Goal: Task Accomplishment & Management: Manage account settings

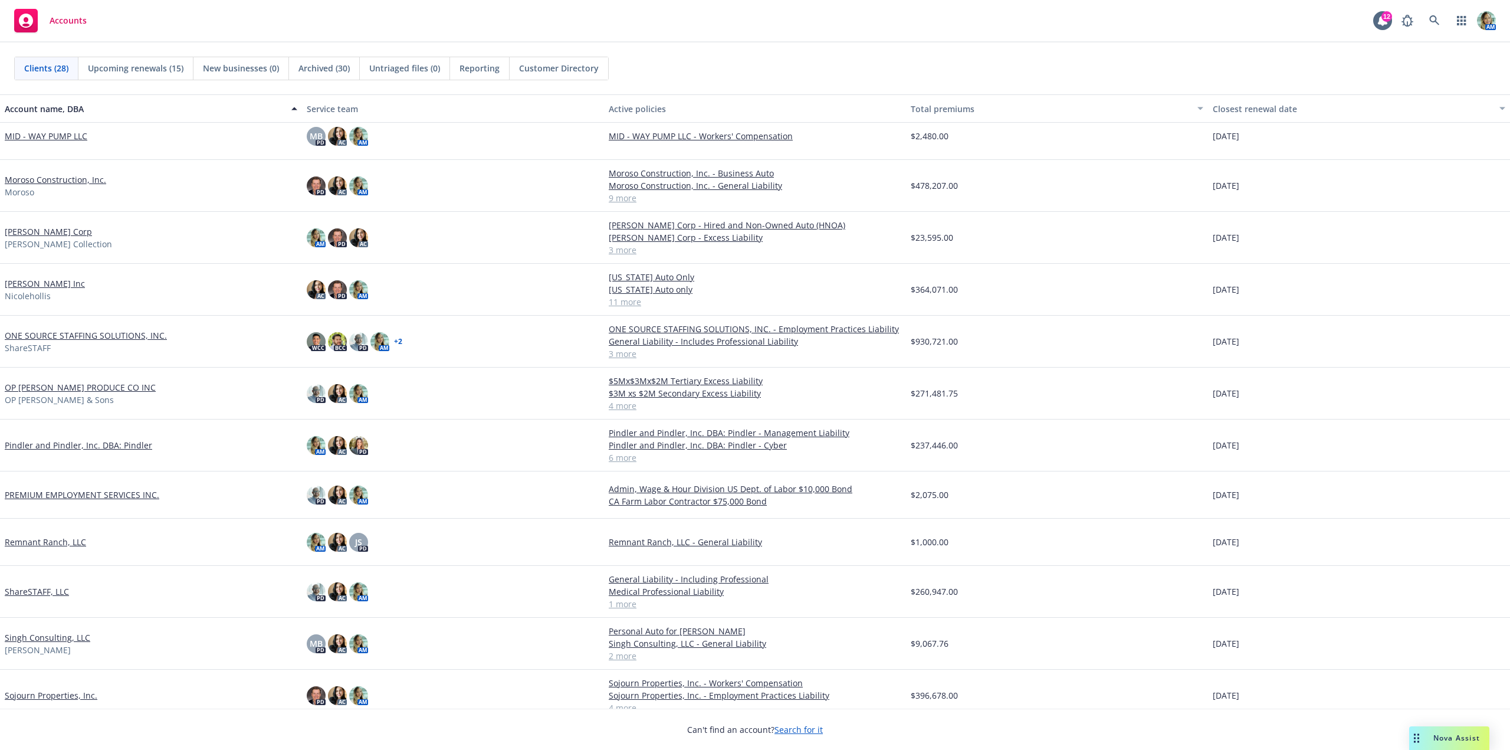
scroll to position [413, 0]
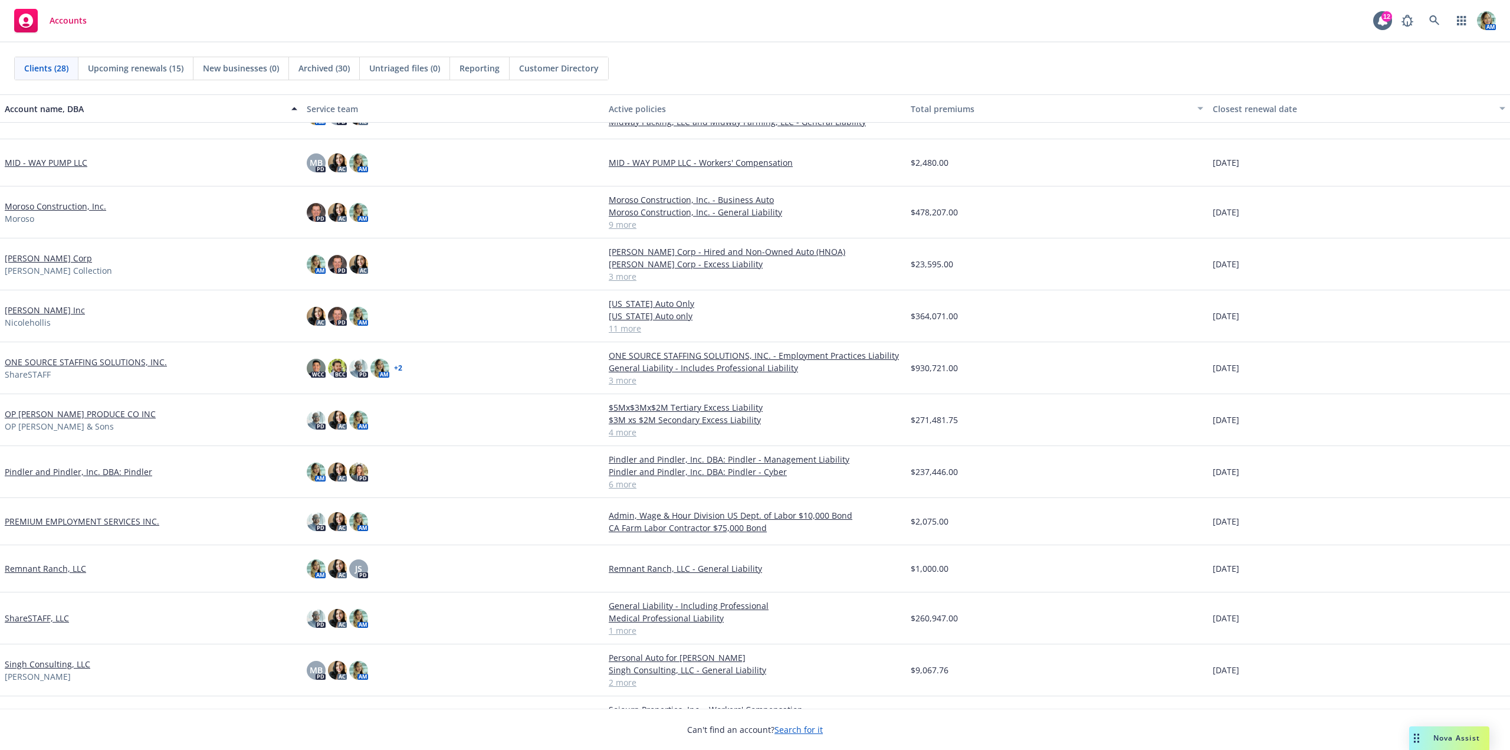
click at [48, 307] on link "Nicole Hollis Inc" at bounding box center [45, 310] width 80 height 12
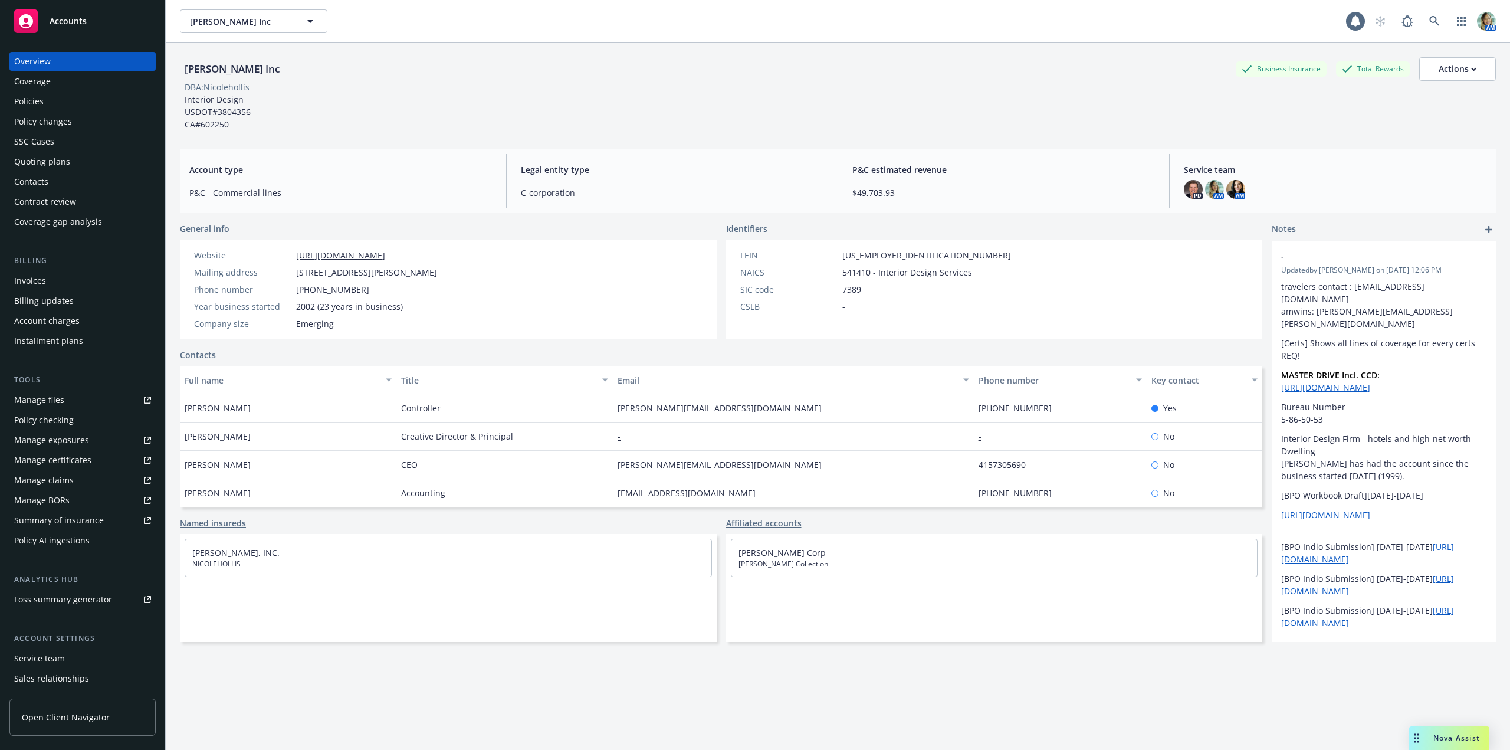
click at [38, 107] on div "Policies" at bounding box center [28, 101] width 29 height 19
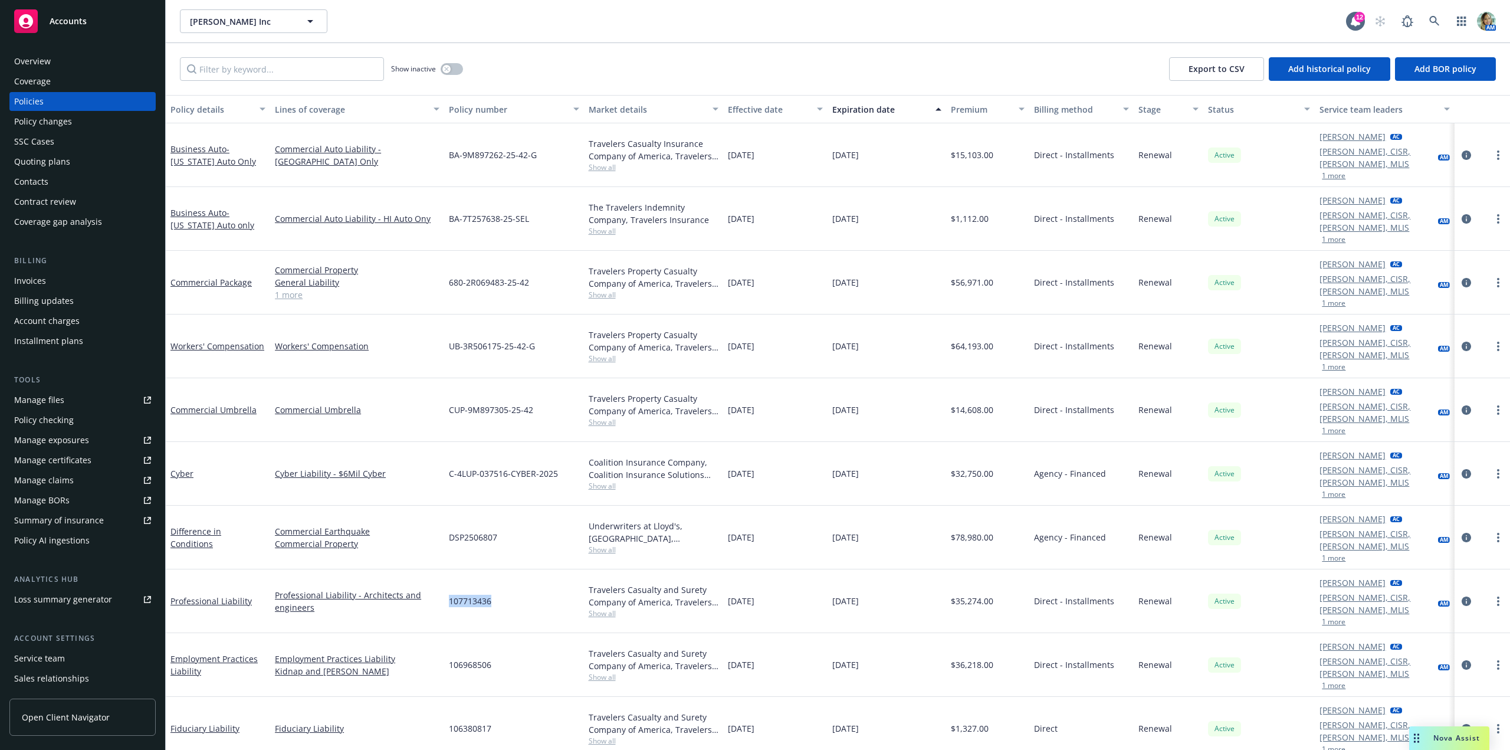
drag, startPoint x: 448, startPoint y: 513, endPoint x: 509, endPoint y: 512, distance: 61.3
click at [509, 569] on div "107713436" at bounding box center [513, 601] width 139 height 64
copy span "107713436"
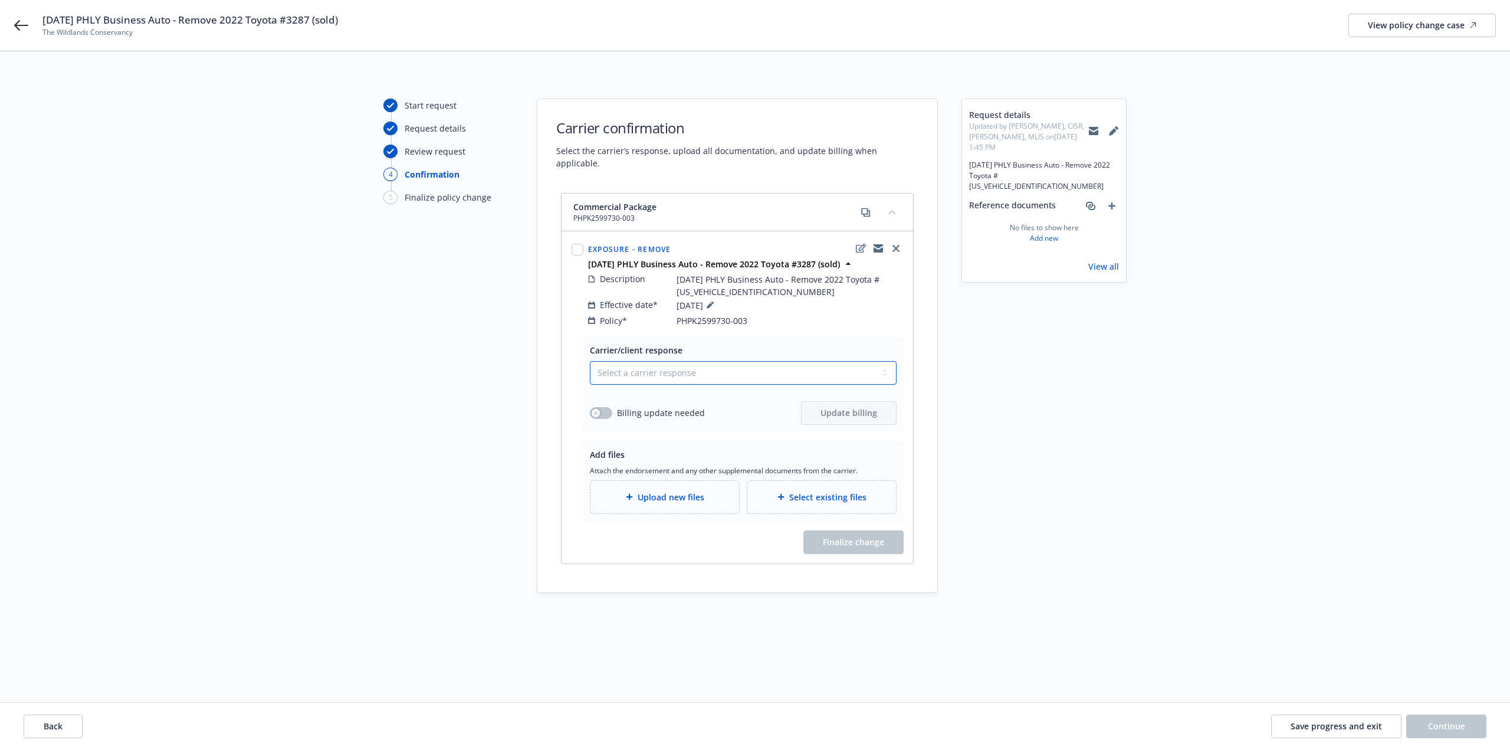
click at [648, 363] on select "Select a carrier response Accepted Accepted with revision No endorsement needed…" at bounding box center [743, 373] width 307 height 24
select select "ACCEPTED"
click at [590, 361] on select "Select a carrier response Accepted Accepted with revision No endorsement needed…" at bounding box center [743, 373] width 307 height 24
click at [654, 491] on span "Upload new files" at bounding box center [671, 497] width 67 height 12
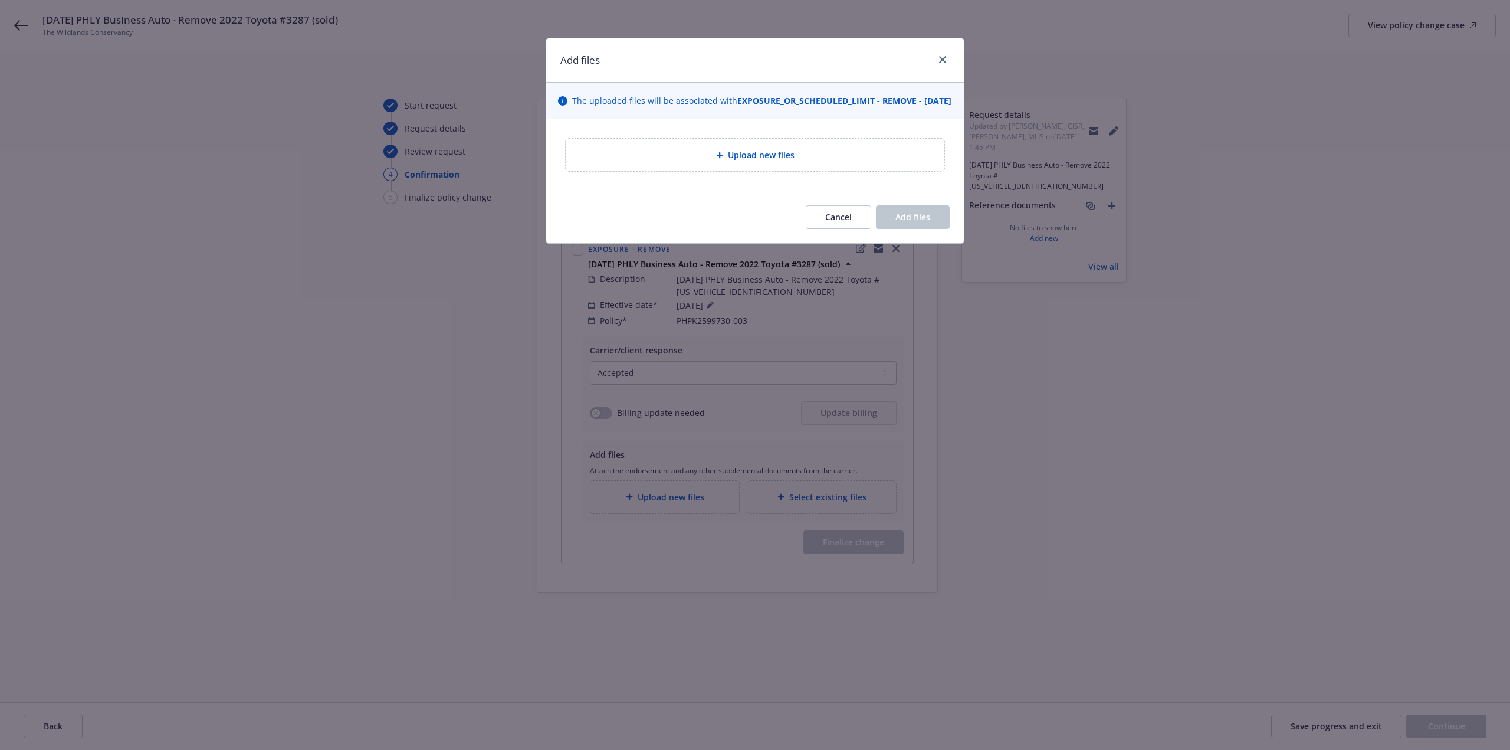
click at [648, 171] on div "Upload new files" at bounding box center [755, 155] width 379 height 32
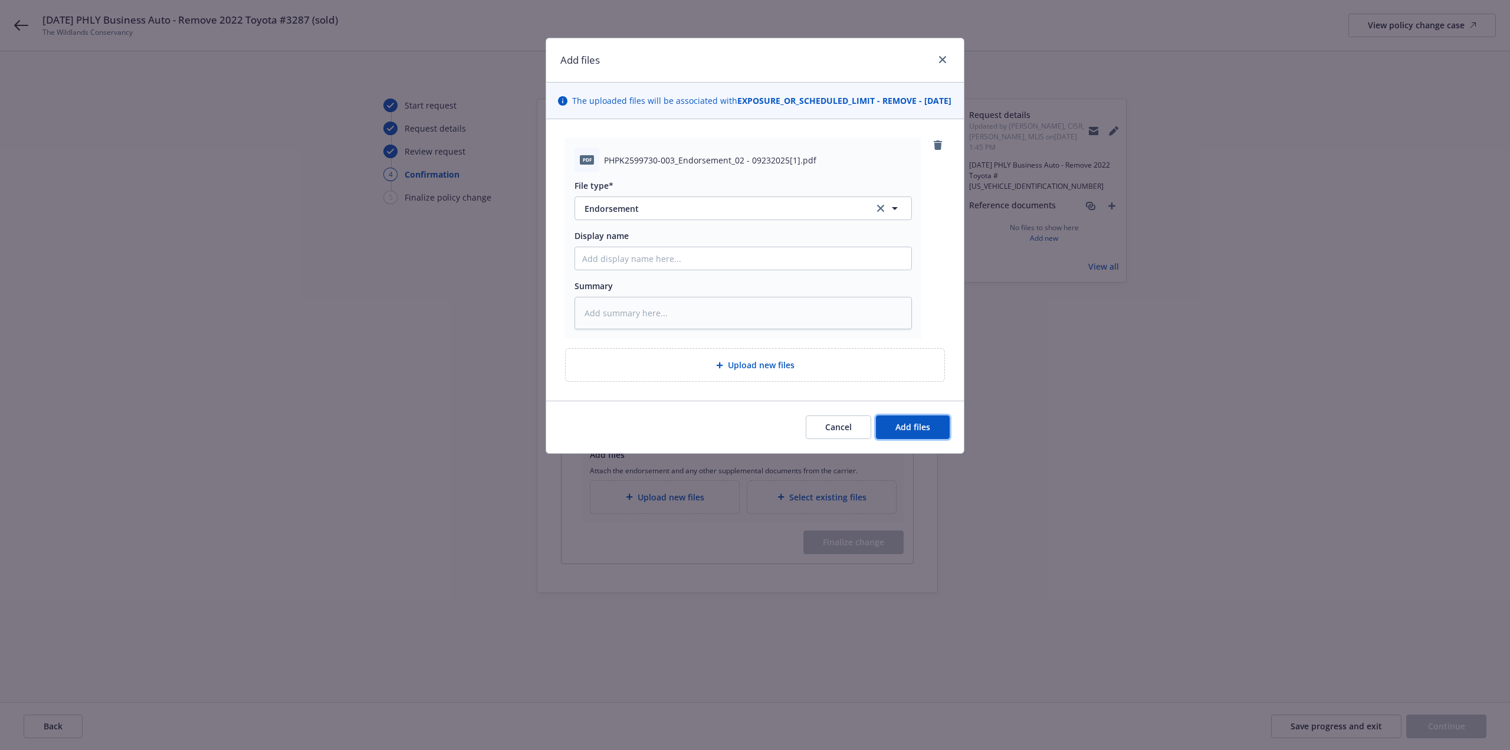
click at [916, 432] on span "Add files" at bounding box center [912, 426] width 35 height 11
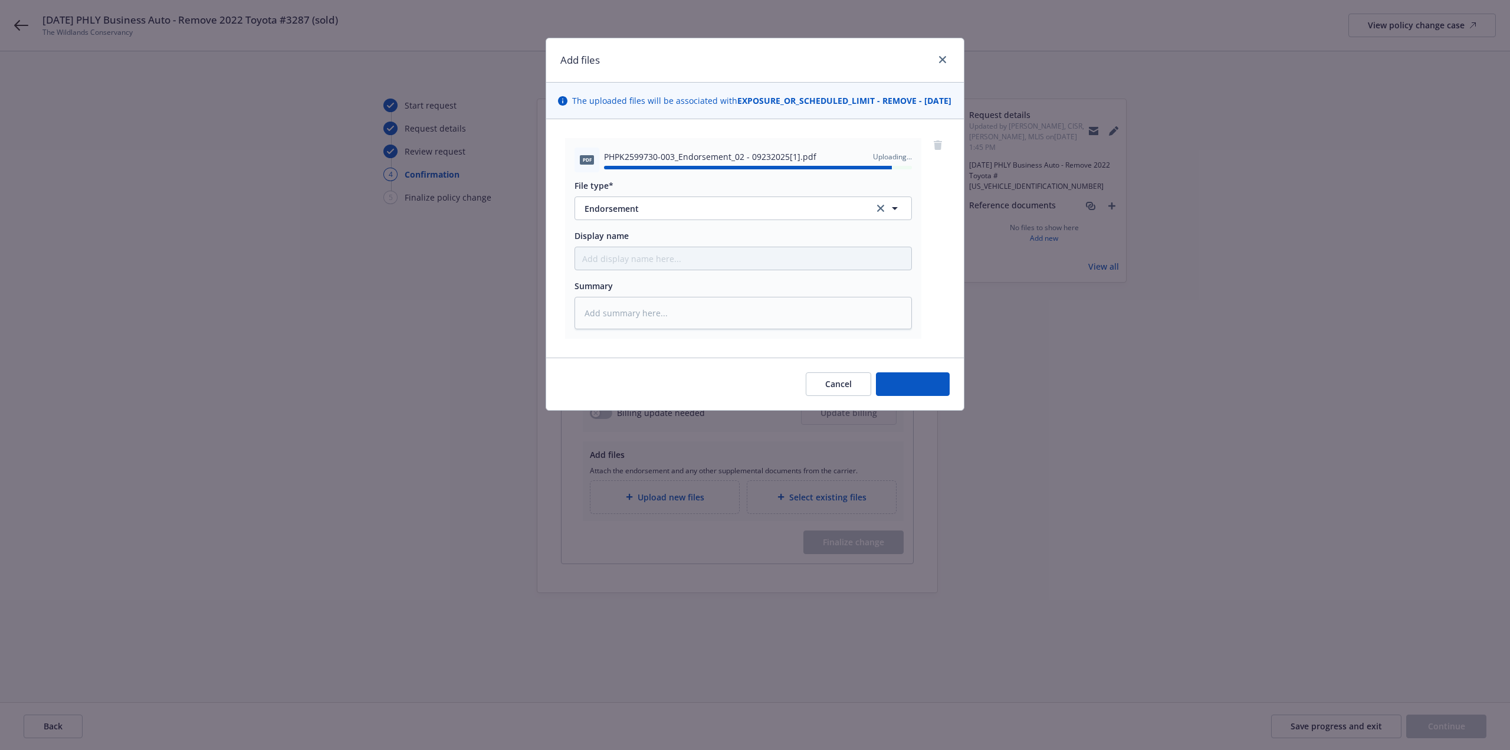
type textarea "x"
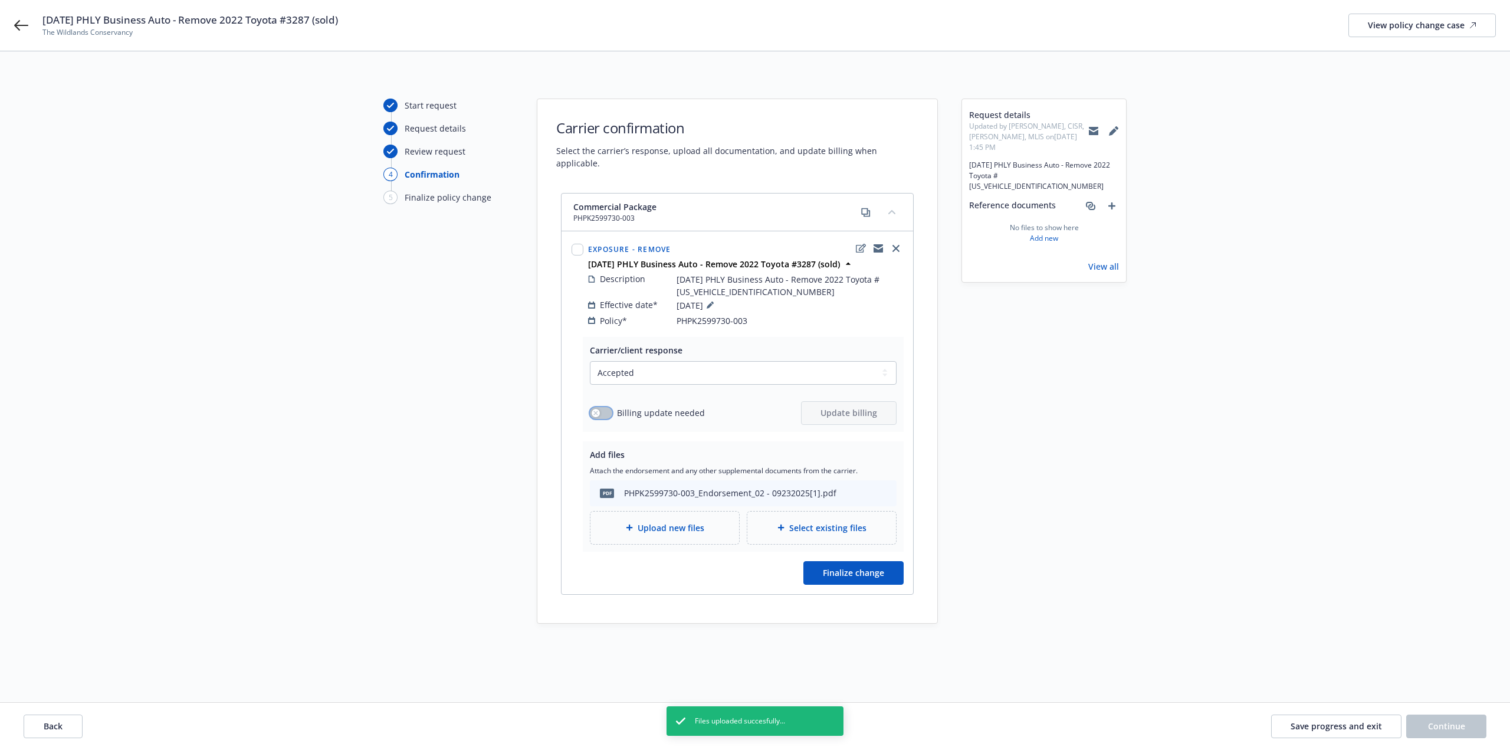
click at [602, 407] on button "button" at bounding box center [601, 413] width 22 height 12
click at [884, 406] on button "Update billing" at bounding box center [849, 413] width 96 height 24
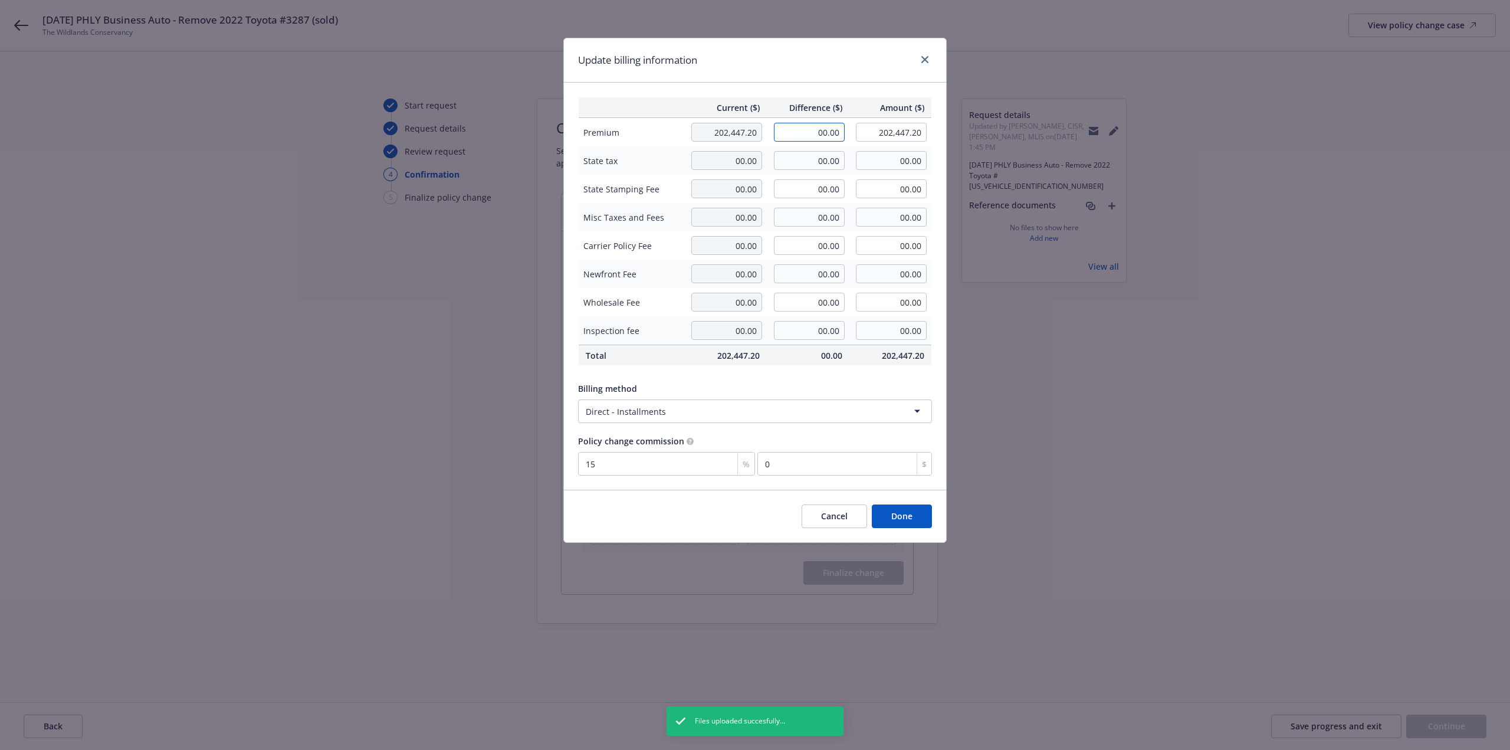
click at [796, 136] on input "00.00" at bounding box center [809, 132] width 71 height 19
type input "-1,442.00"
type input "201,005.20"
type input "-216.3"
drag, startPoint x: 1094, startPoint y: 314, endPoint x: 1026, endPoint y: 431, distance: 135.4
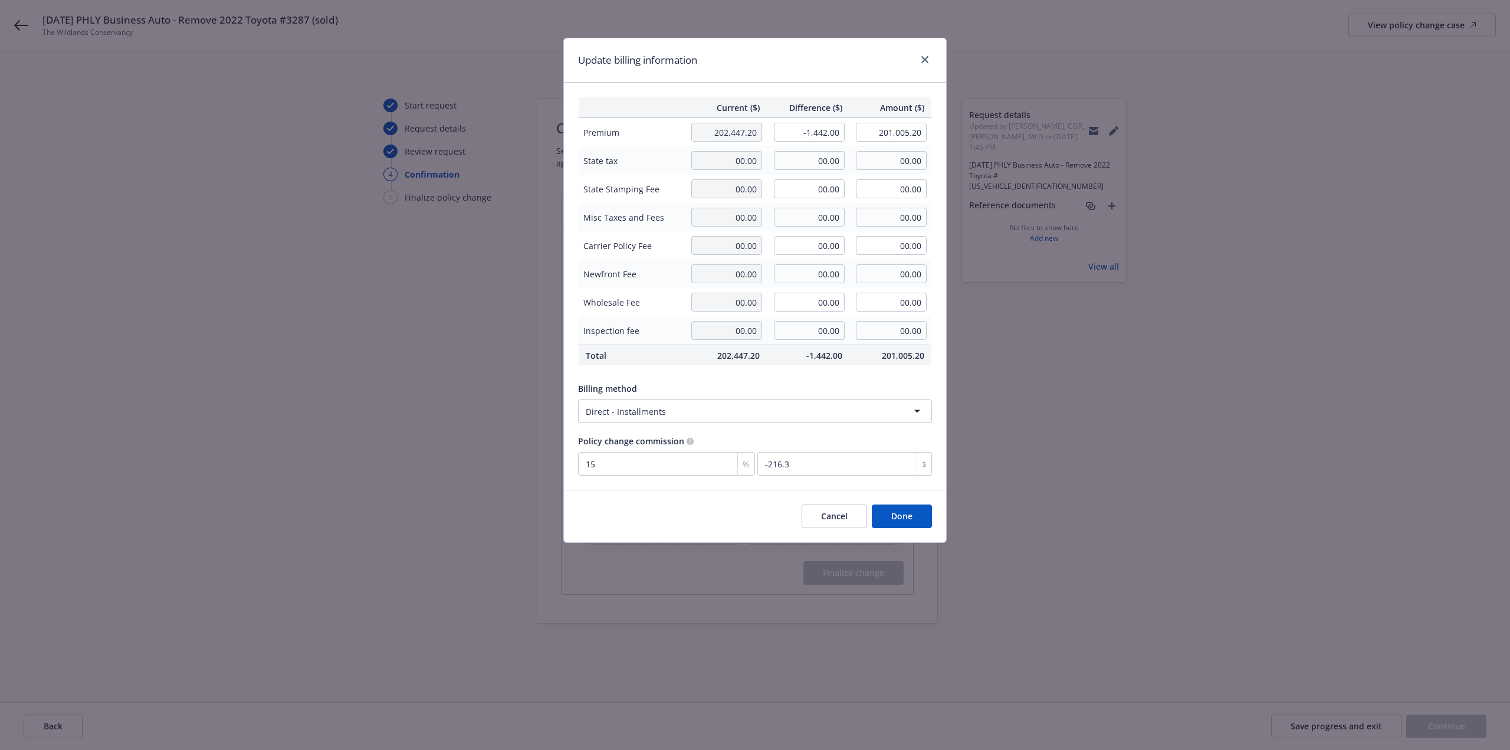
click at [1097, 317] on div "Update billing information Current ($) Difference ($) Amount ($) Premium 202,44…" at bounding box center [755, 375] width 1510 height 750
click at [902, 519] on button "Done" at bounding box center [902, 516] width 60 height 24
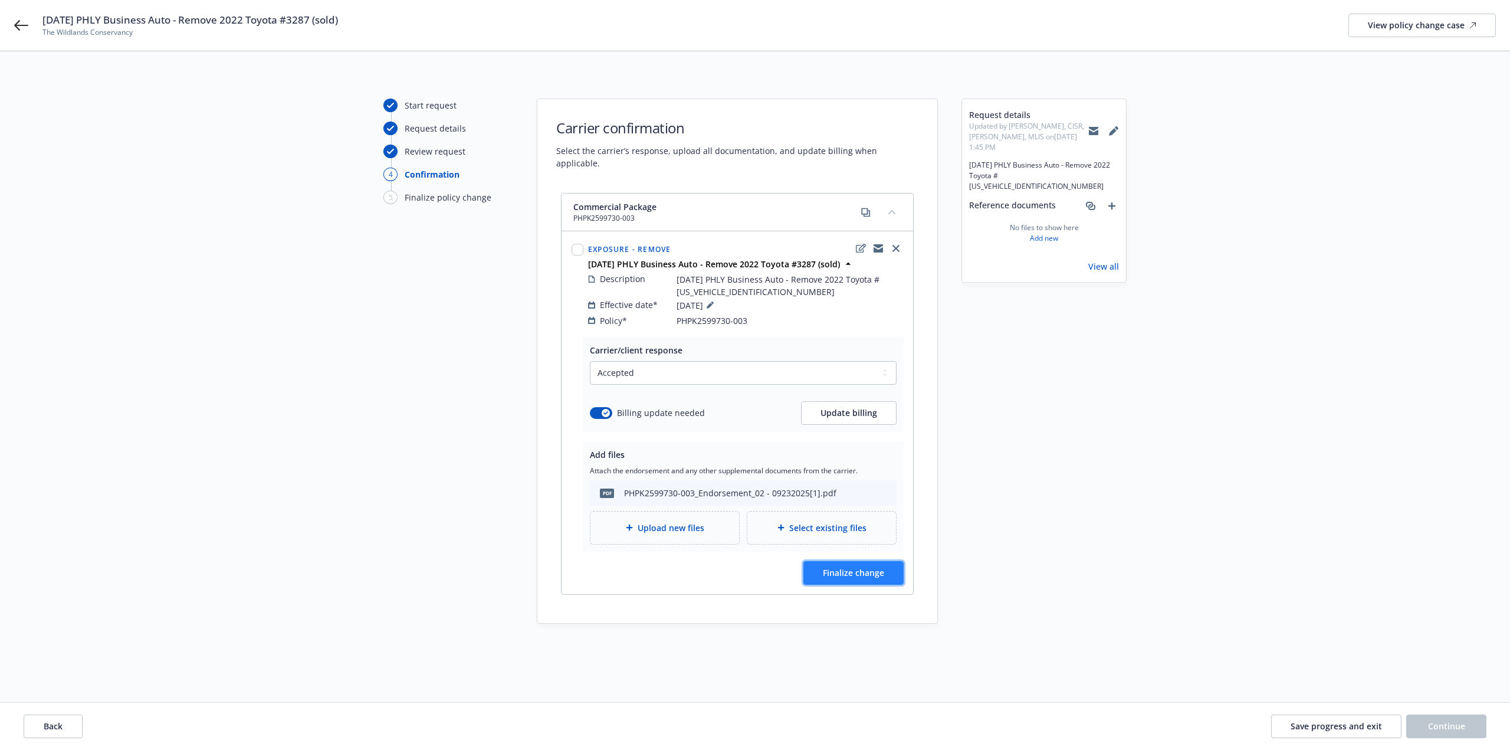
click at [887, 563] on button "Finalize change" at bounding box center [853, 573] width 100 height 24
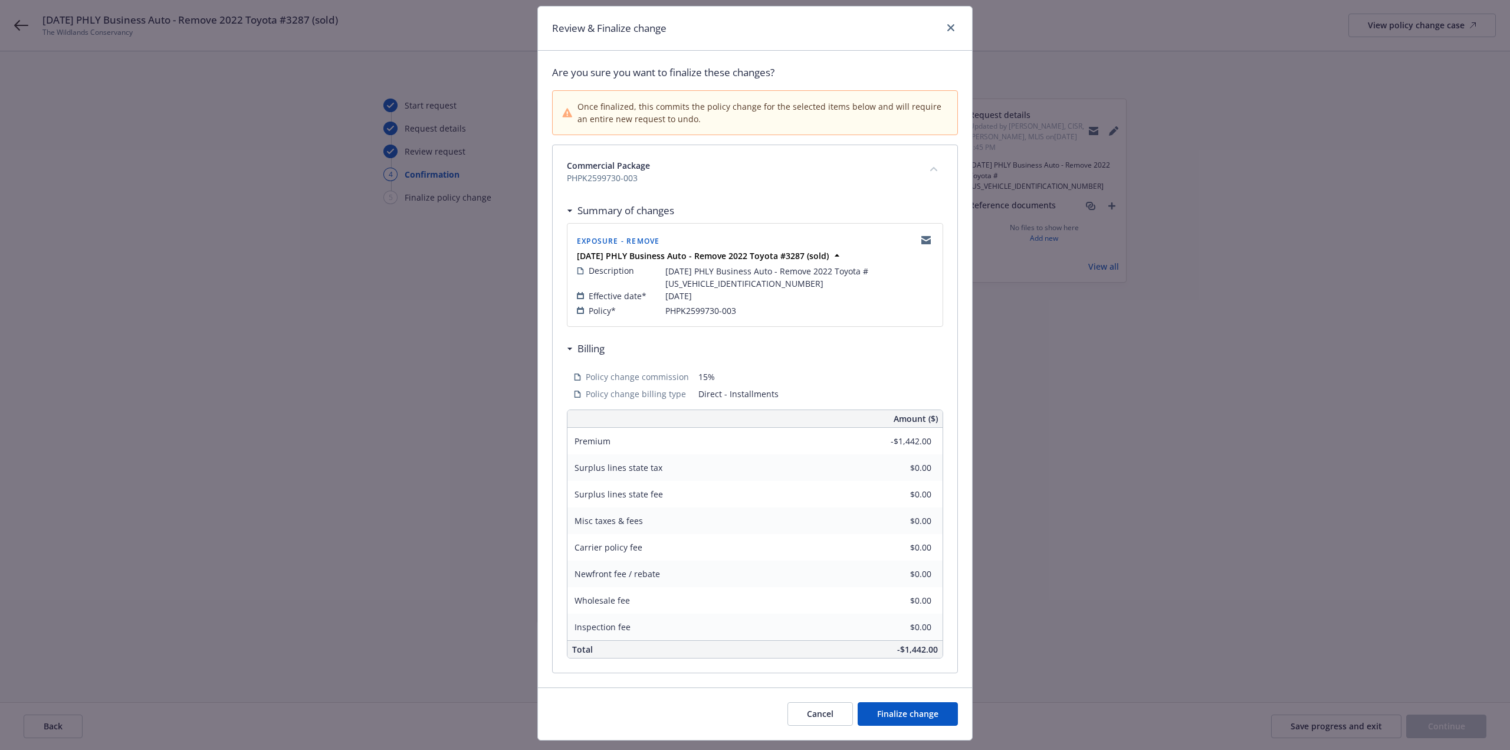
scroll to position [60, 0]
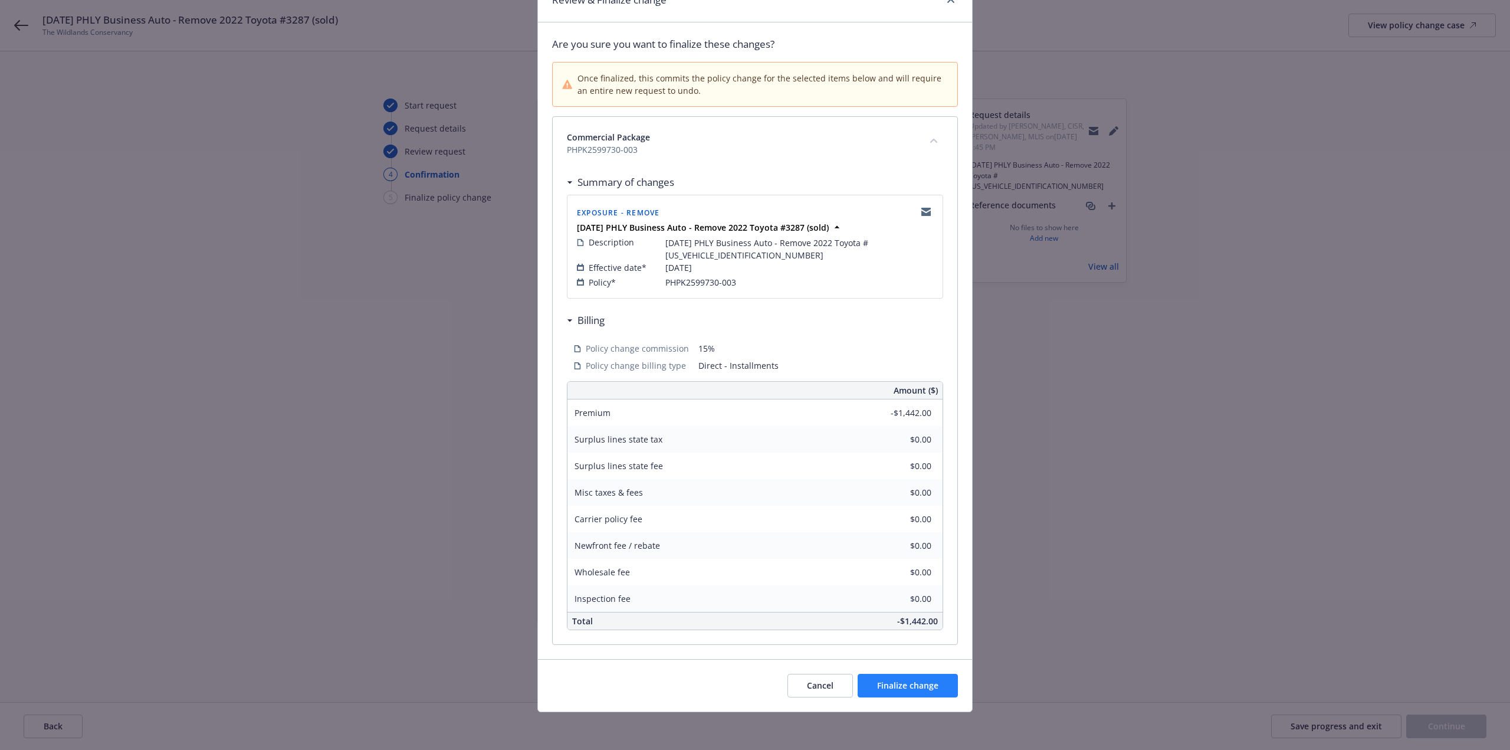
click at [917, 674] on div "Cancel Finalize change" at bounding box center [755, 685] width 434 height 52
click at [922, 680] on span "Finalize change" at bounding box center [907, 684] width 61 height 11
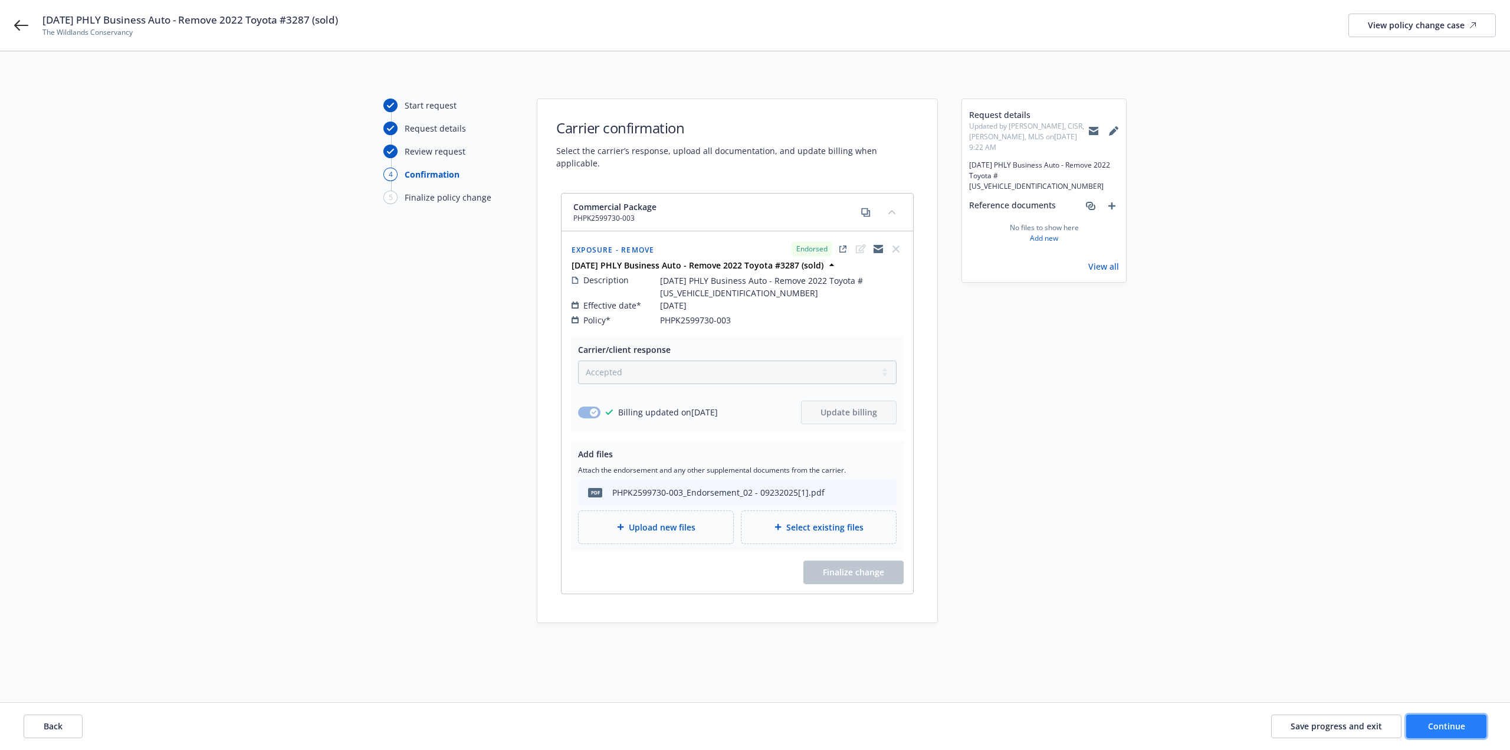
click at [1446, 730] on span "Continue" at bounding box center [1446, 725] width 37 height 11
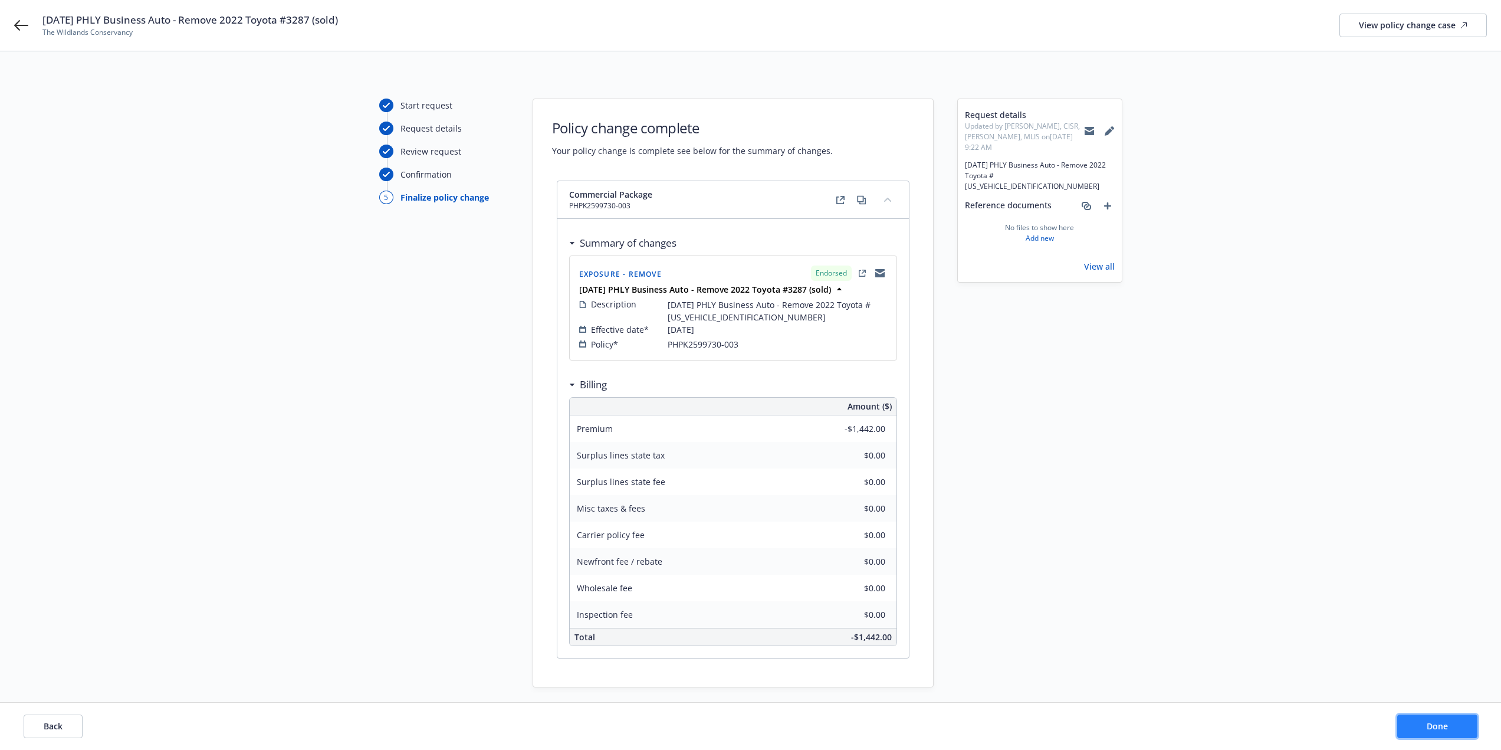
click at [1446, 730] on span "Done" at bounding box center [1437, 725] width 21 height 11
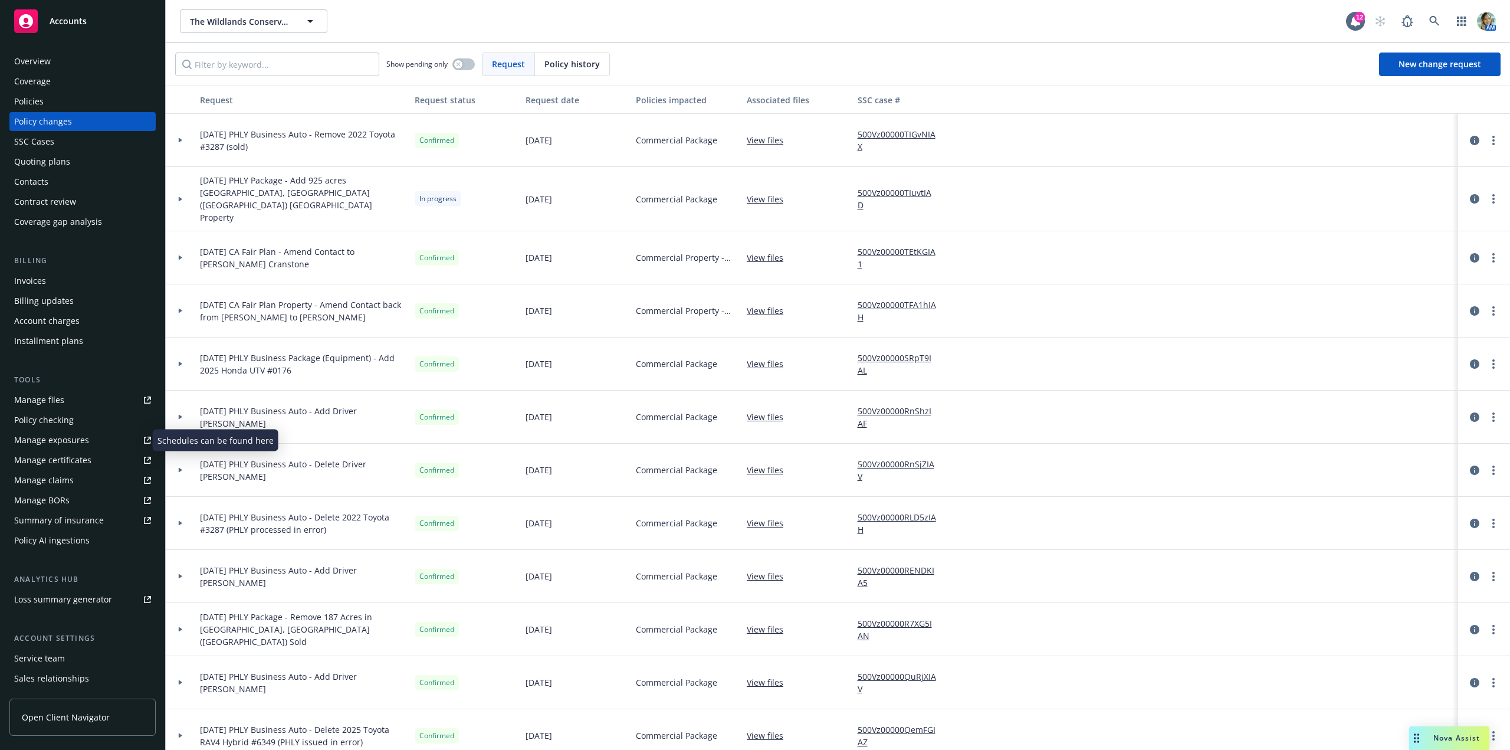
click at [70, 434] on div "Manage exposures" at bounding box center [51, 440] width 75 height 19
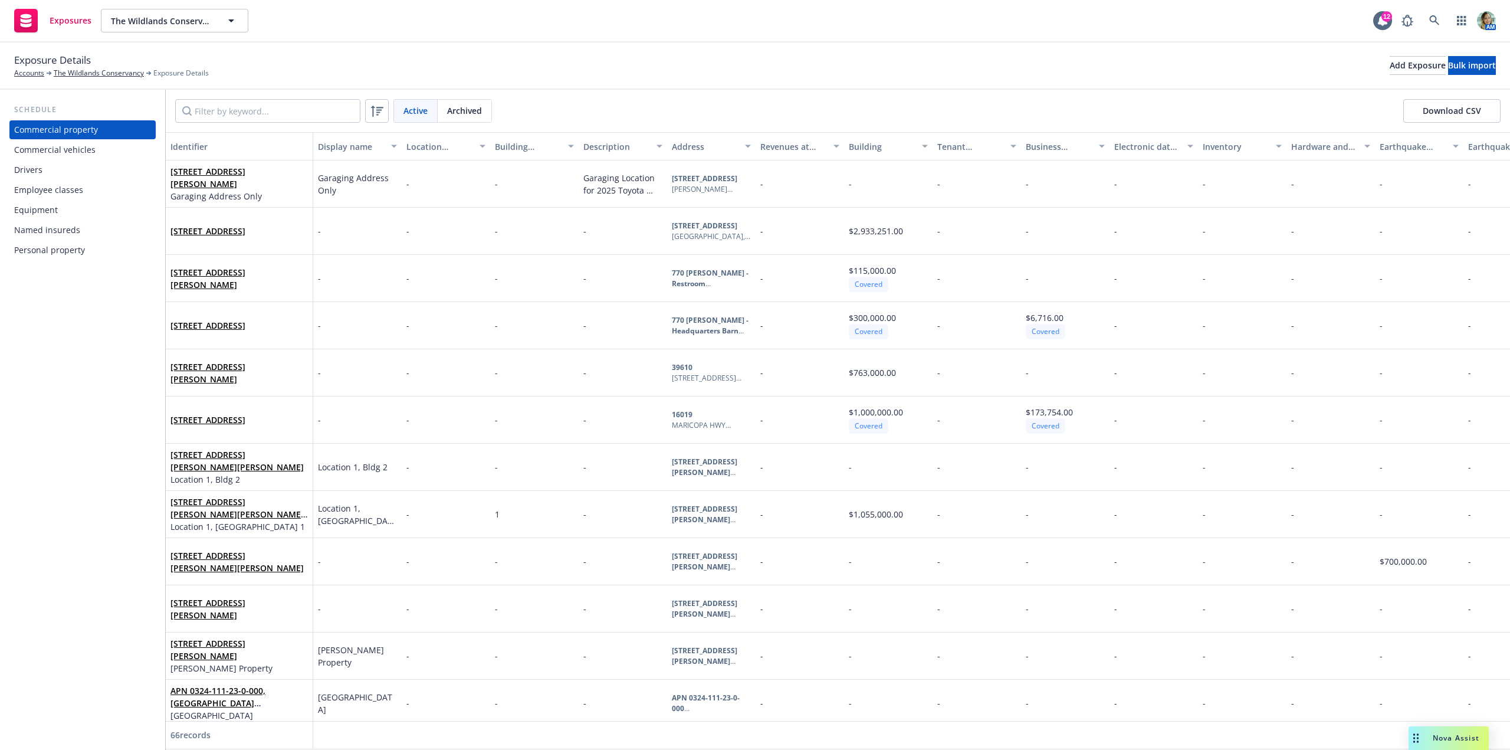
drag, startPoint x: 73, startPoint y: 152, endPoint x: 117, endPoint y: 140, distance: 45.6
click at [75, 150] on div "Commercial vehicles" at bounding box center [54, 149] width 81 height 19
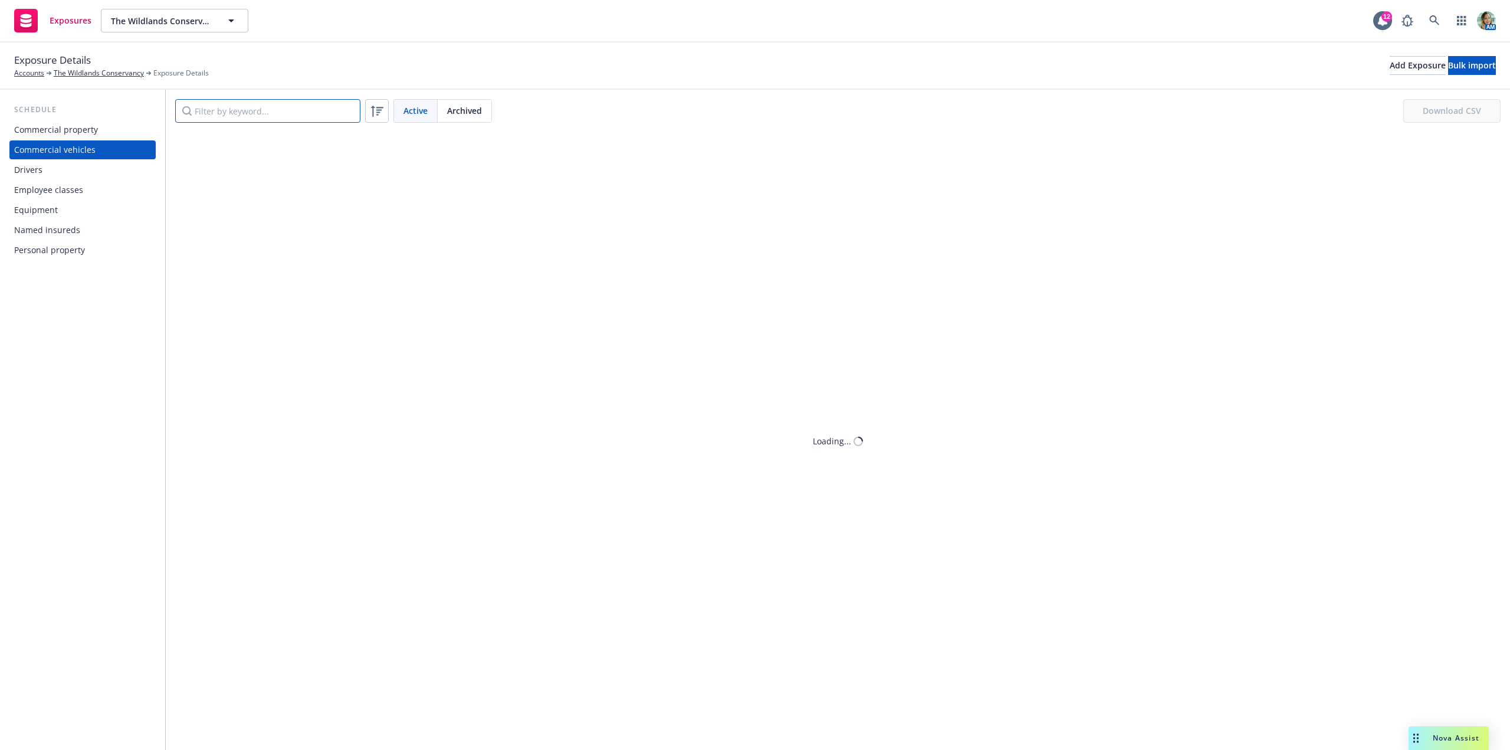
click at [215, 116] on input "Filter by keyword..." at bounding box center [267, 111] width 185 height 24
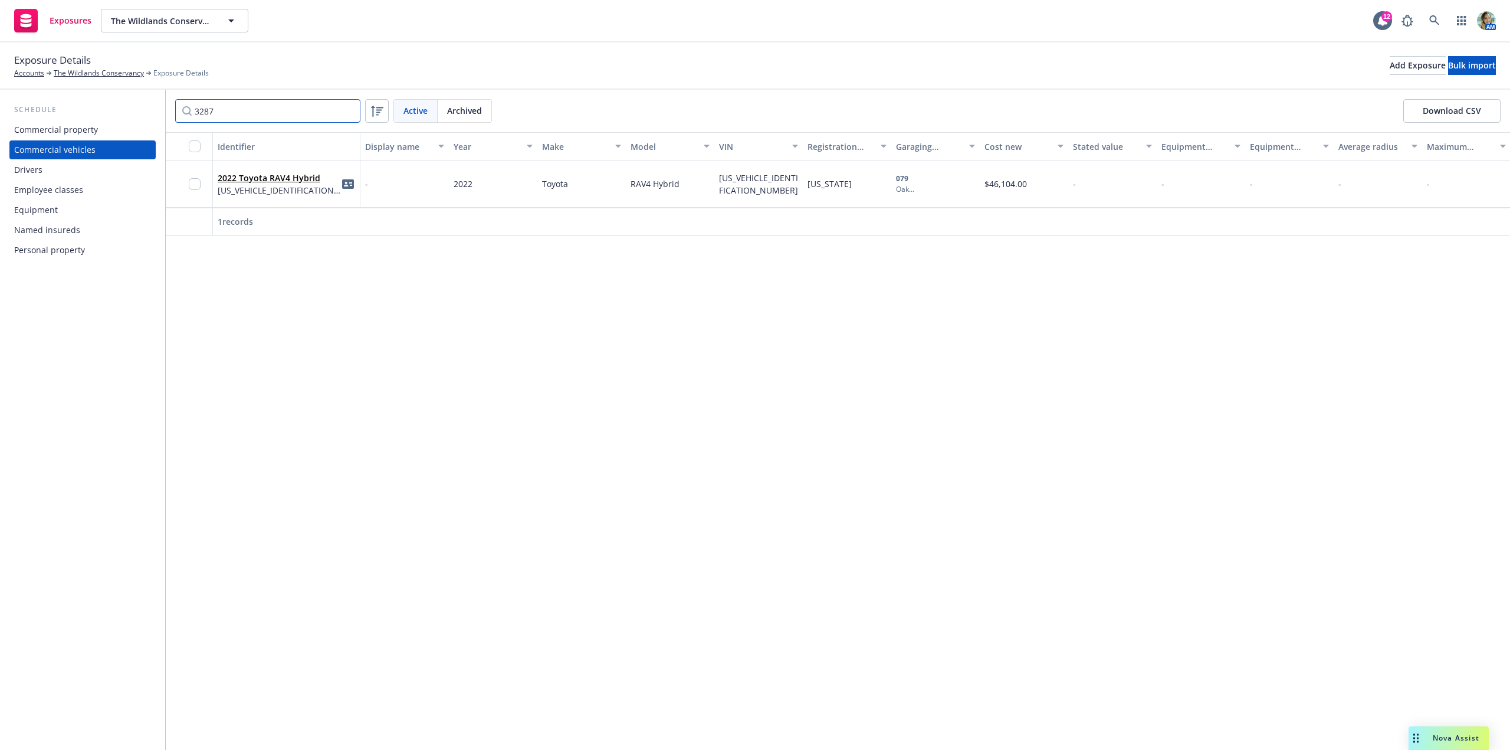
type input "3287"
click at [281, 180] on link "2022 Toyota RAV4 Hybrid" at bounding box center [269, 177] width 103 height 11
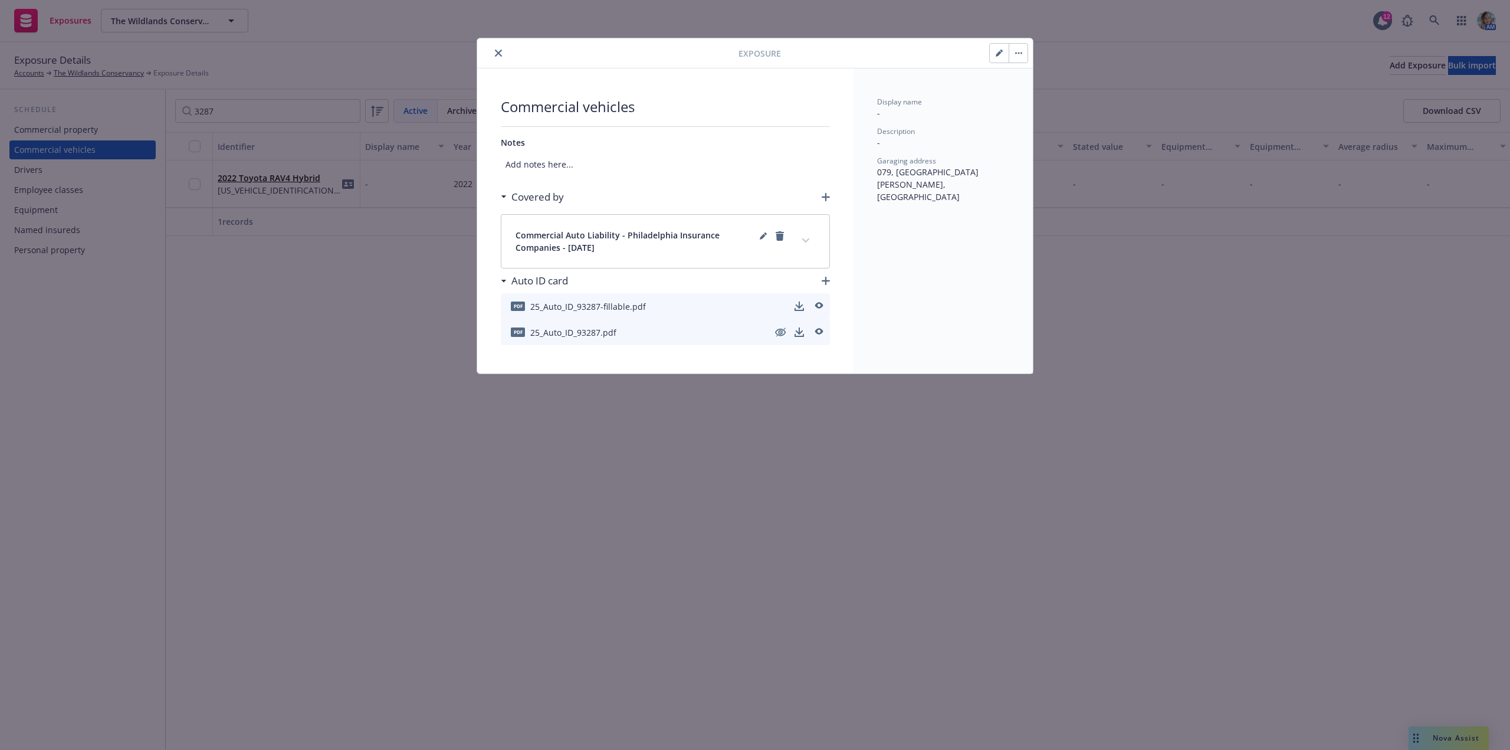
click at [1022, 63] on div "Exposure" at bounding box center [755, 53] width 556 height 30
click at [1022, 61] on button "button" at bounding box center [1018, 53] width 19 height 19
drag, startPoint x: 1027, startPoint y: 86, endPoint x: 1019, endPoint y: 89, distance: 9.5
click at [1027, 86] on link "Archive" at bounding box center [1042, 86] width 67 height 24
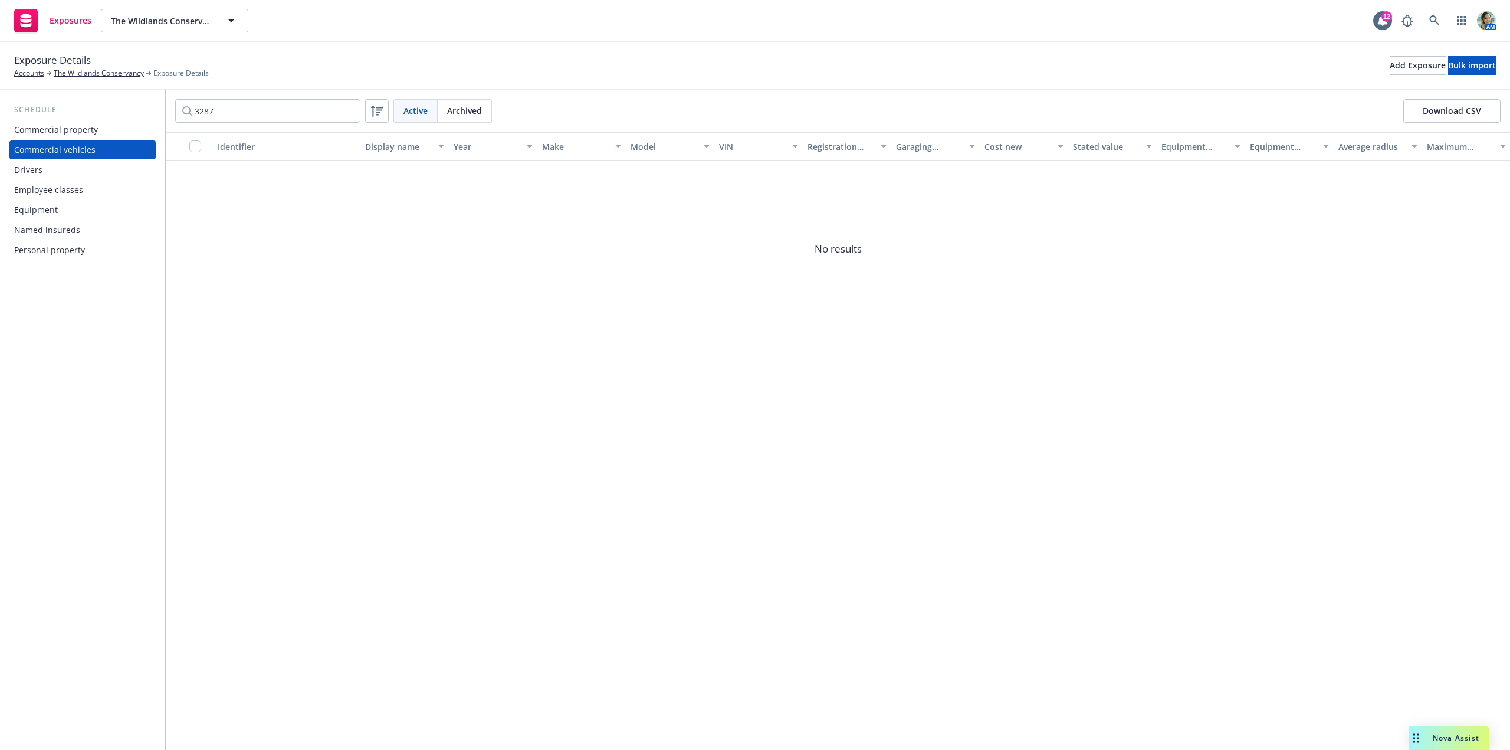
click at [484, 106] on div "Archived" at bounding box center [465, 111] width 54 height 22
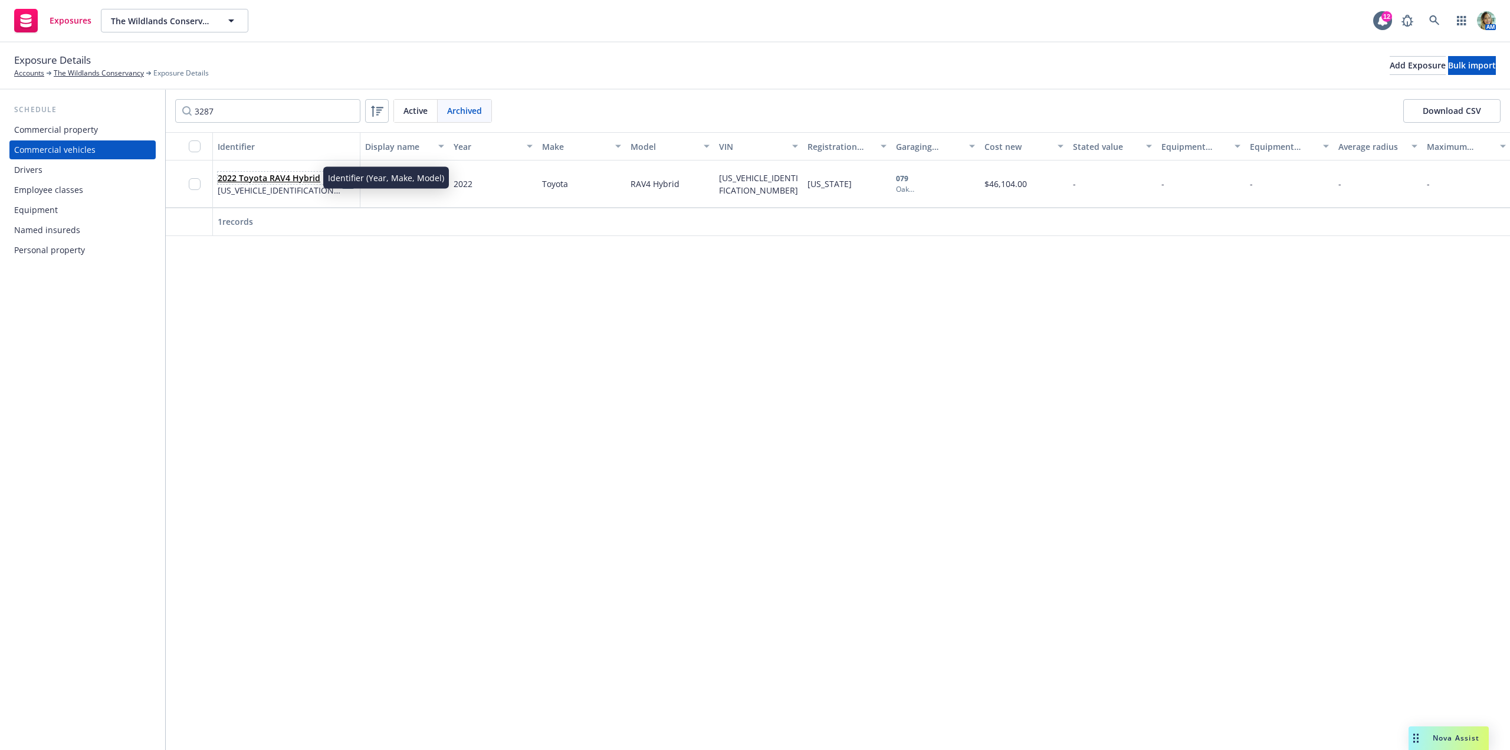
click at [264, 178] on link "2022 Toyota RAV4 Hybrid" at bounding box center [269, 177] width 103 height 11
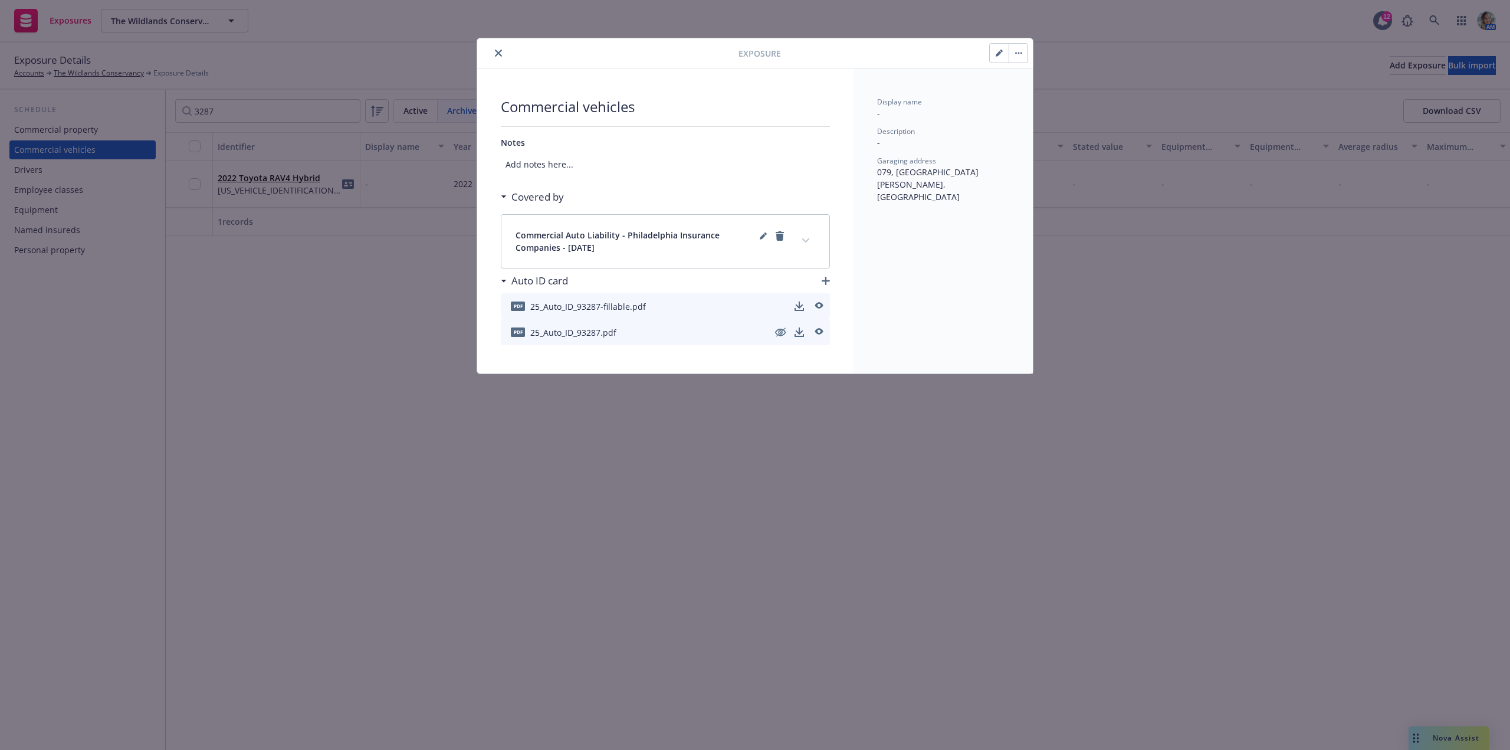
click at [996, 55] on button "button" at bounding box center [999, 53] width 19 height 19
select select "CA"
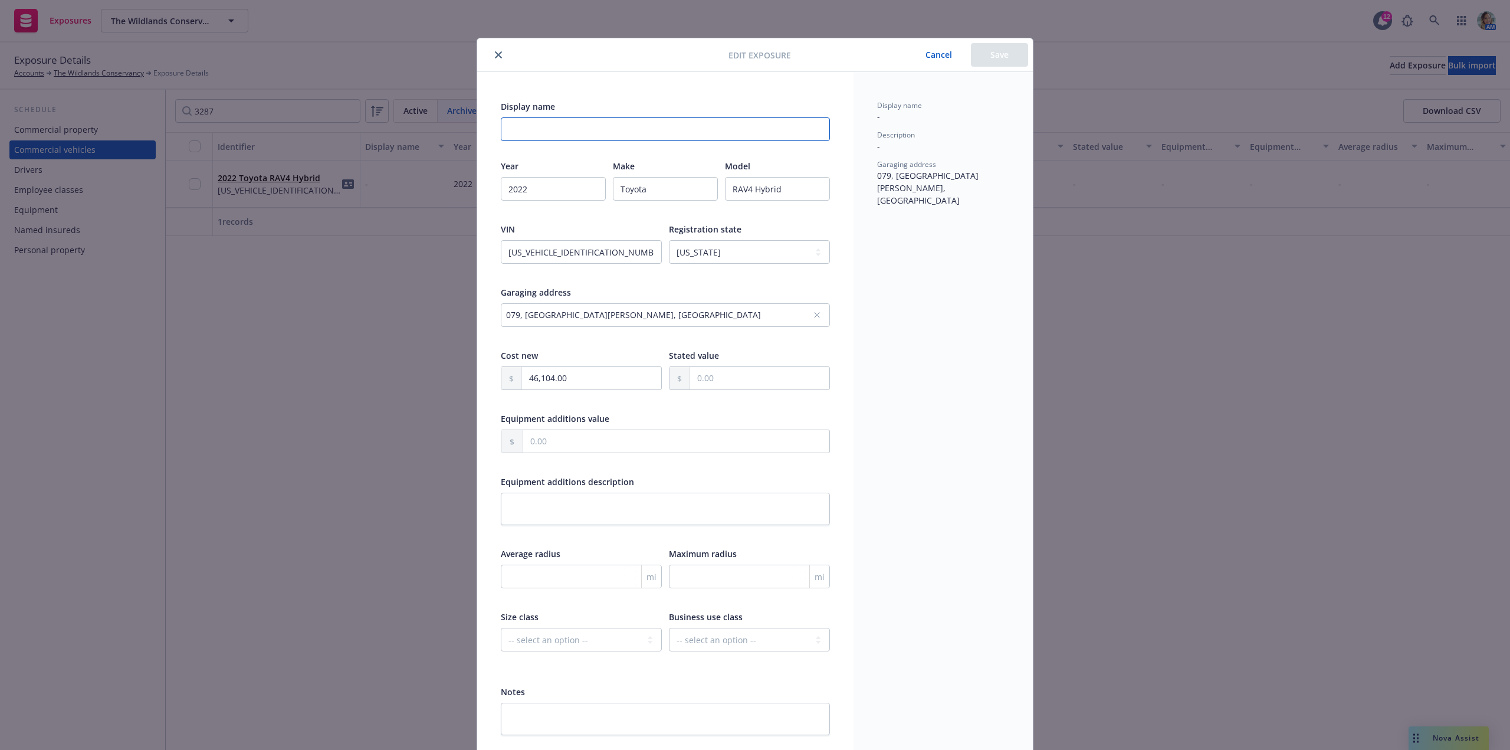
click at [598, 130] on input "Display name" at bounding box center [665, 129] width 329 height 24
type input "[DATE] Remove Vehicle (sold) - sl"
click at [991, 44] on button "Save" at bounding box center [999, 55] width 57 height 24
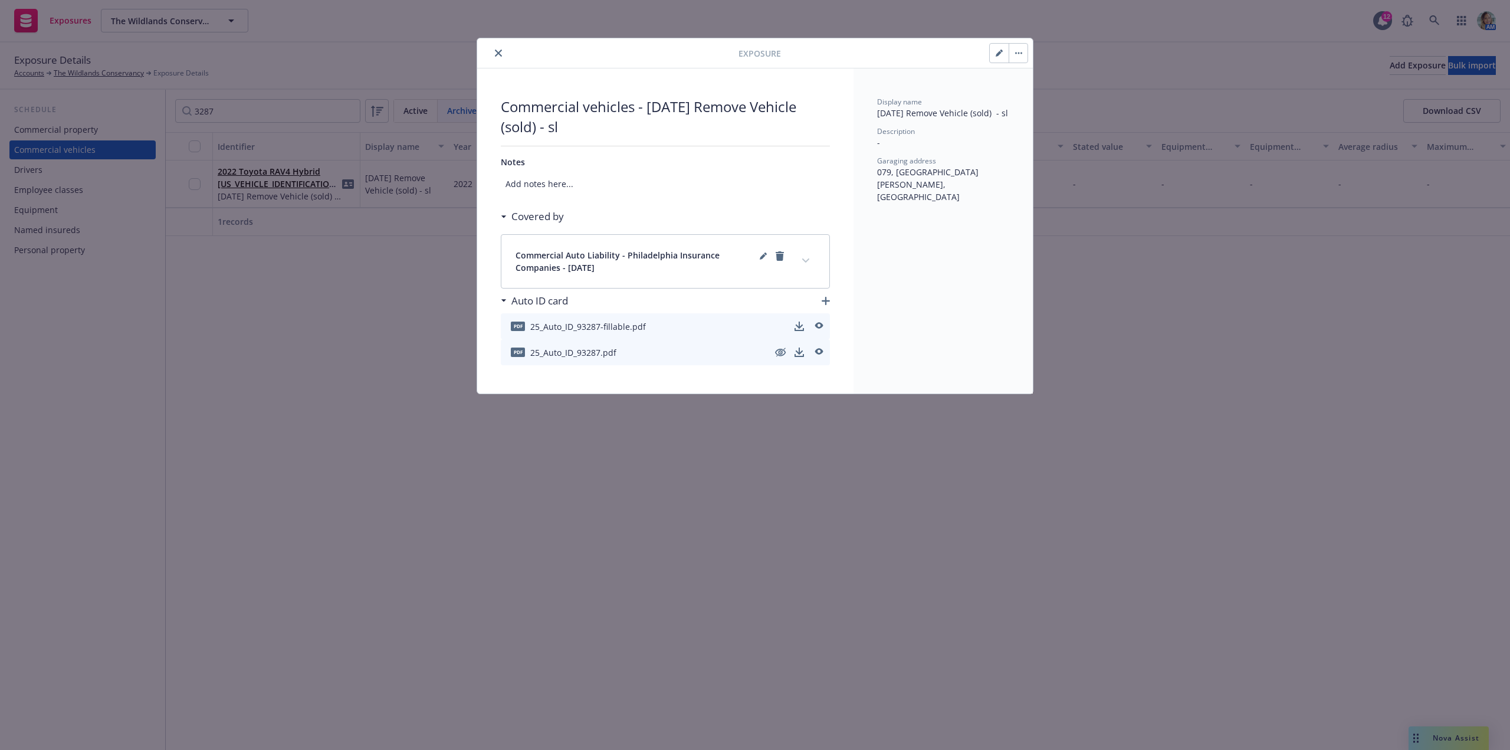
click at [491, 55] on button "close" at bounding box center [498, 53] width 14 height 14
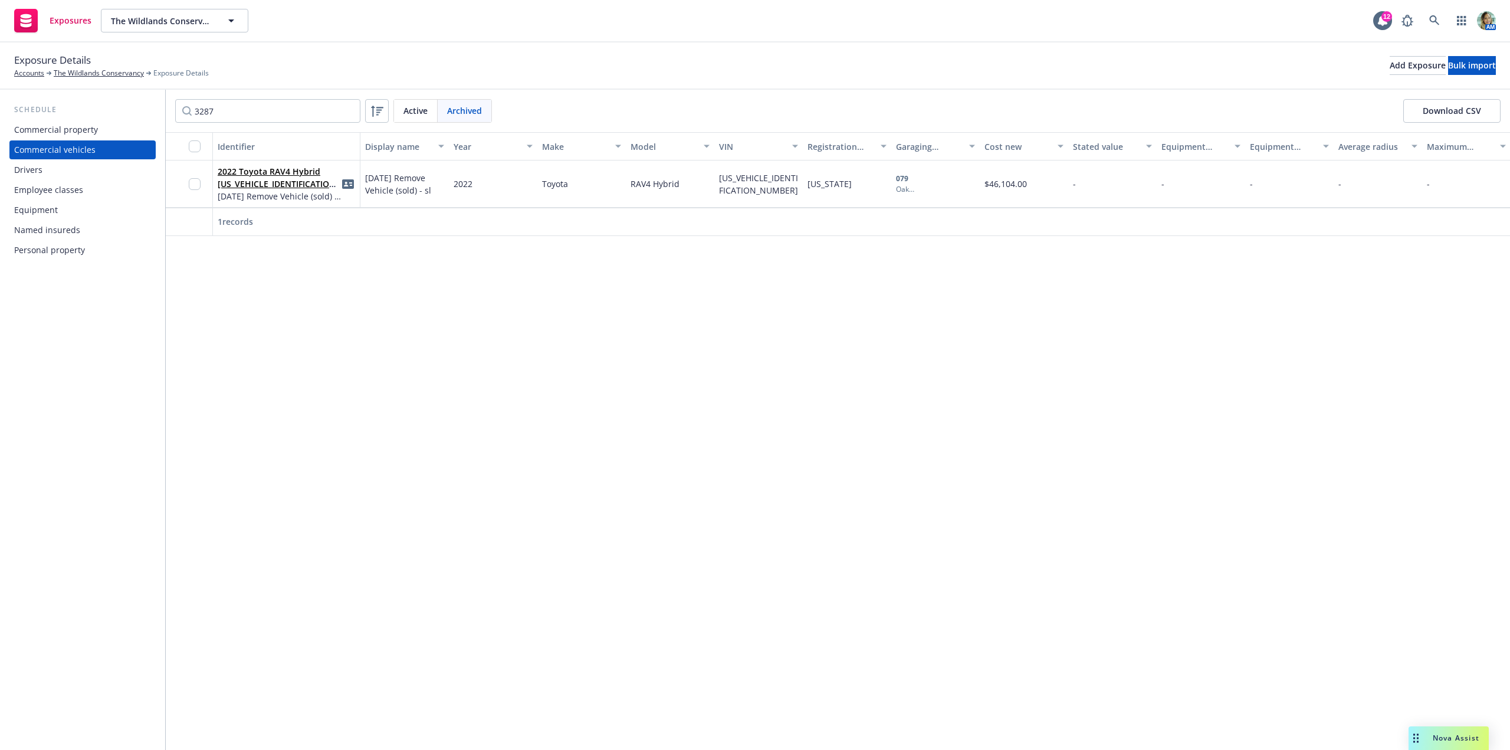
click at [445, 344] on div "Identifier Display name Year Make Model VIN Registration state Garaging address…" at bounding box center [838, 441] width 1344 height 618
click at [454, 358] on div "Identifier Display name Year Make Model VIN Registration state Garaging address…" at bounding box center [838, 441] width 1344 height 618
